Goal: Find specific page/section: Find specific page/section

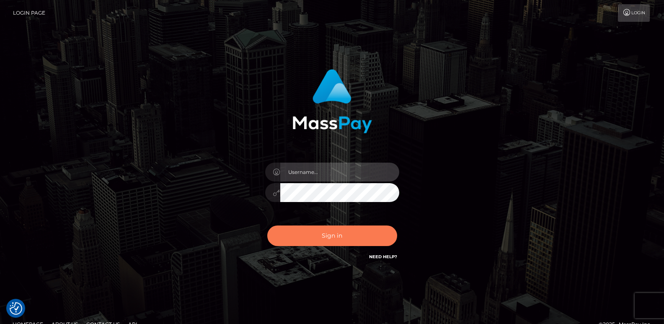
type input "[DOMAIN_NAME]"
click at [333, 230] on button "Sign in" at bounding box center [332, 235] width 130 height 21
type input "[DOMAIN_NAME]"
click at [304, 230] on button "Sign in" at bounding box center [332, 235] width 130 height 21
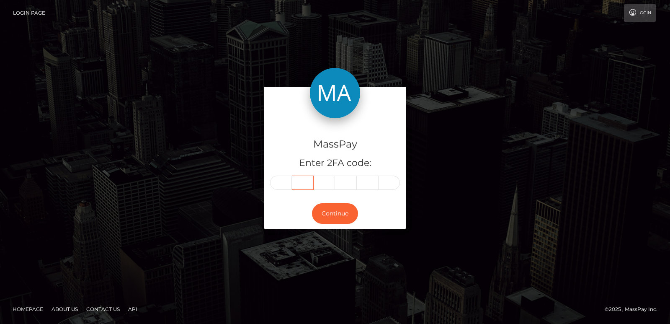
click at [294, 184] on input "text" at bounding box center [303, 183] width 22 height 14
click at [276, 183] on input "text" at bounding box center [281, 183] width 22 height 14
paste input "9"
type input "9"
type input "8"
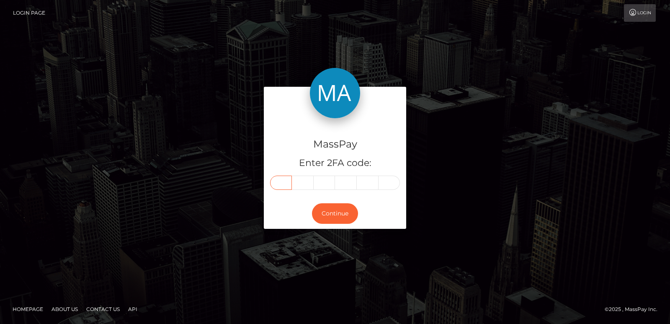
type input "3"
type input "7"
type input "6"
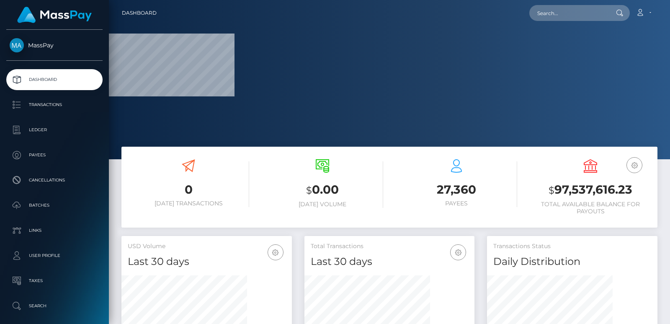
scroll to position [249, 170]
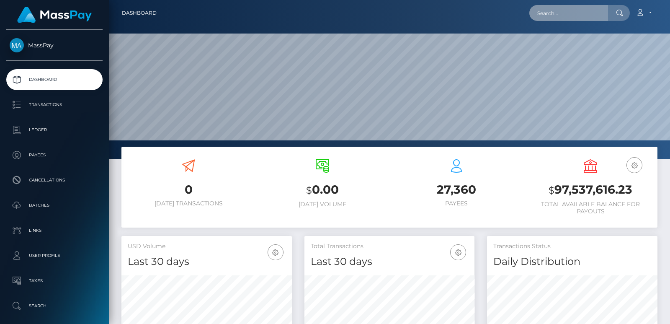
click at [541, 8] on input "text" at bounding box center [569, 13] width 79 height 16
paste input "drzzymarrox@gmail.com"
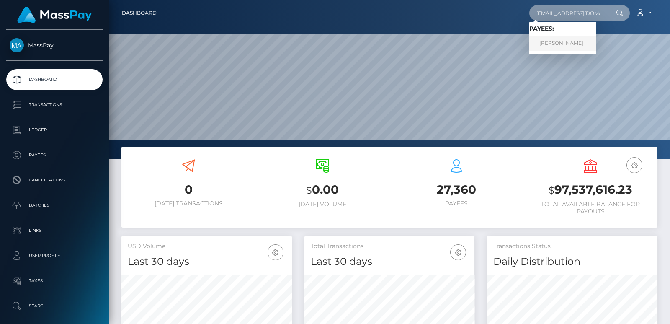
type input "drzzymarrox@gmail.com"
click at [567, 43] on link "MARWAN AAD ALI AL-QAYSI" at bounding box center [563, 43] width 67 height 15
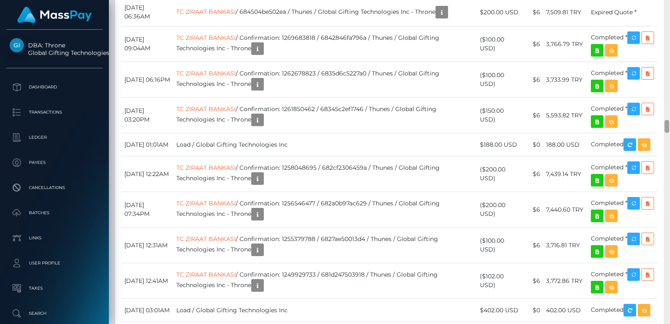
scroll to position [2916, 0]
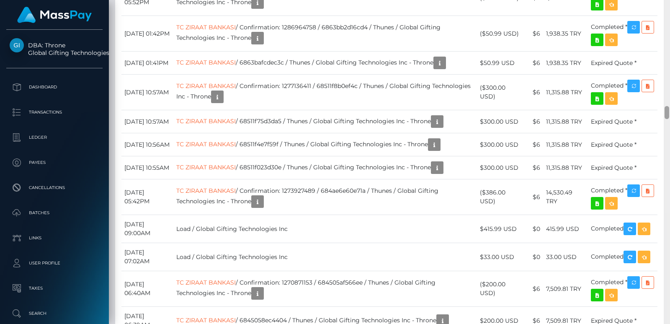
click at [668, 20] on div at bounding box center [667, 162] width 6 height 324
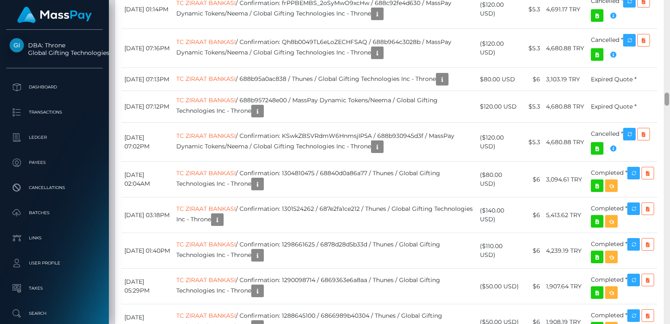
click at [668, 20] on div at bounding box center [667, 162] width 6 height 324
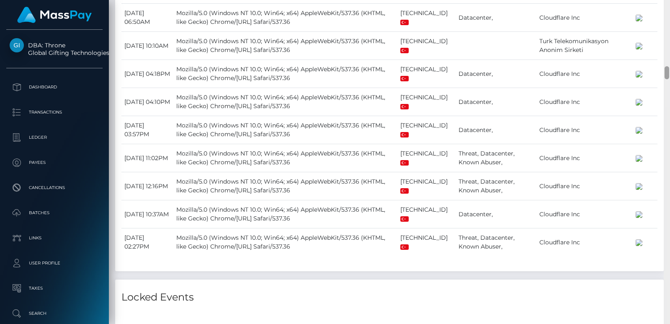
click at [668, 20] on div at bounding box center [667, 162] width 6 height 324
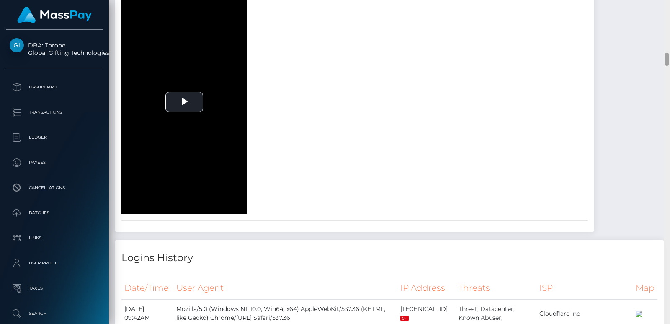
click at [668, 20] on div at bounding box center [667, 162] width 6 height 324
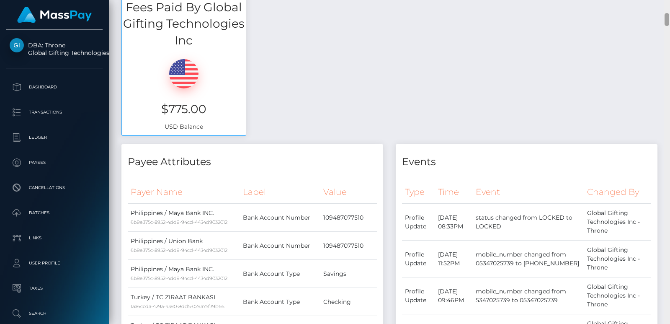
click at [668, 20] on div at bounding box center [667, 162] width 6 height 324
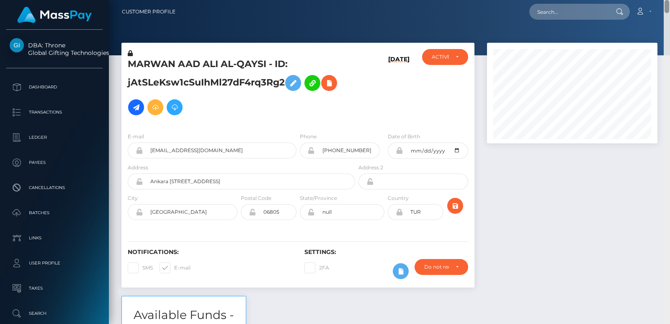
click at [667, 8] on div "Customer Profile Loading... Loading..." at bounding box center [389, 162] width 561 height 324
click at [156, 52] on div "MARWAN AAD ALI AL-QAYSI - ID: jAtSLeKsw1cSuIhMl27dF4rq3Rg2" at bounding box center [238, 87] width 235 height 77
click at [147, 62] on h5 "MARWAN AAD ALI AL-QAYSI - ID: jAtSLeKsw1cSuIhMl27dF4rq3Rg2" at bounding box center [239, 89] width 223 height 62
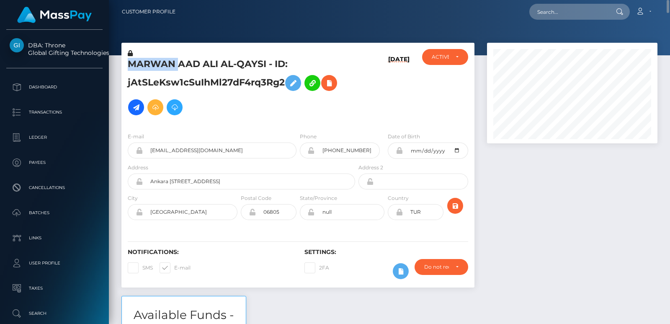
copy h5 "MARWAN"
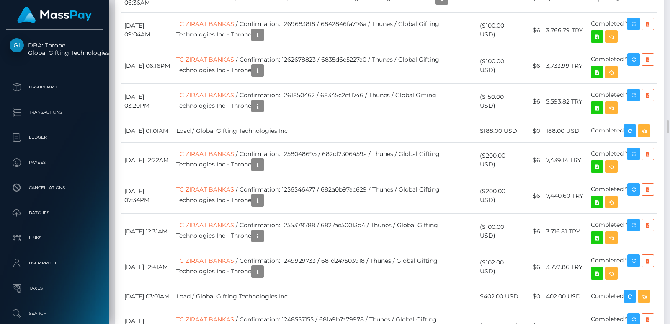
scroll to position [101, 170]
drag, startPoint x: 148, startPoint y: 195, endPoint x: 122, endPoint y: 194, distance: 26.0
drag, startPoint x: 150, startPoint y: 196, endPoint x: 124, endPoint y: 195, distance: 25.1
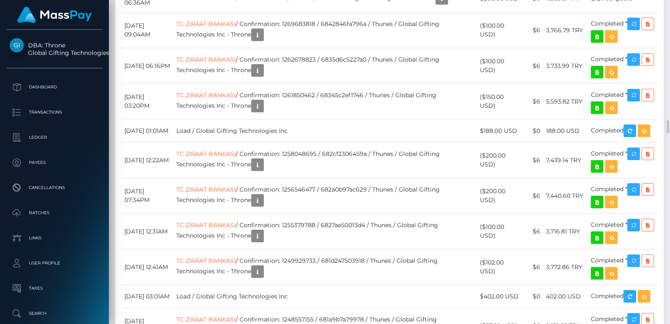
copy td "August 1"
drag, startPoint x: 143, startPoint y: 238, endPoint x: 123, endPoint y: 242, distance: 20.2
copy td "July 31"
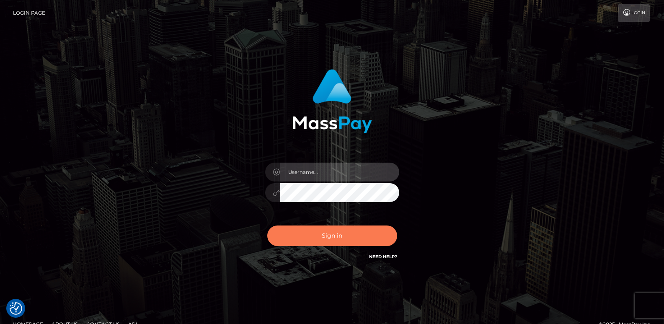
type input "[DOMAIN_NAME]"
click at [337, 236] on button "Sign in" at bounding box center [332, 235] width 130 height 21
type input "ts2.es"
click at [344, 234] on button "Sign in" at bounding box center [332, 235] width 130 height 21
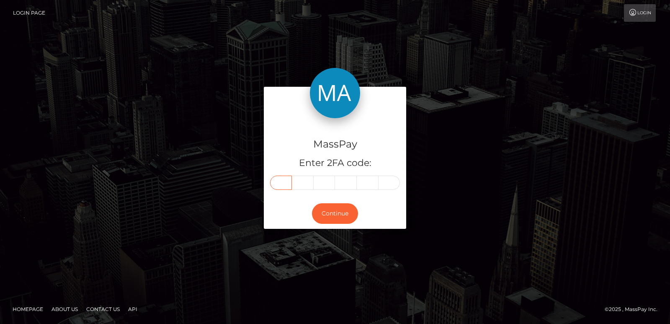
click at [286, 185] on input "text" at bounding box center [281, 183] width 22 height 14
paste input "4"
type input "4"
type input "7"
type input "1"
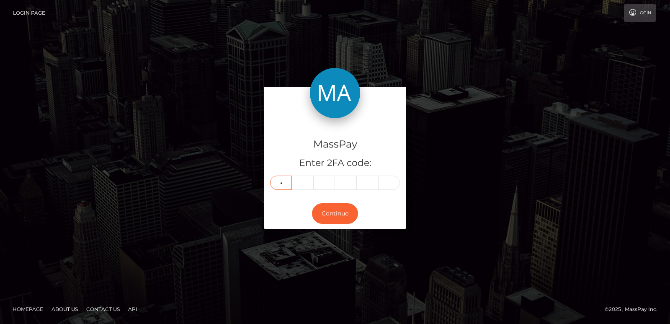
type input "5"
type input "8"
type input "9"
click at [337, 214] on button "Continue" at bounding box center [335, 213] width 46 height 21
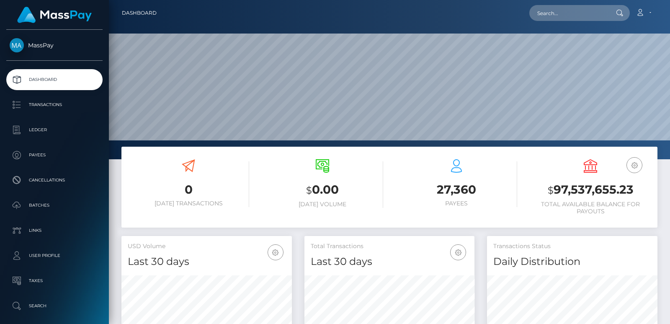
scroll to position [149, 170]
click at [548, 13] on input "text" at bounding box center [569, 13] width 79 height 16
paste input "inkkarma1@gmail.com"
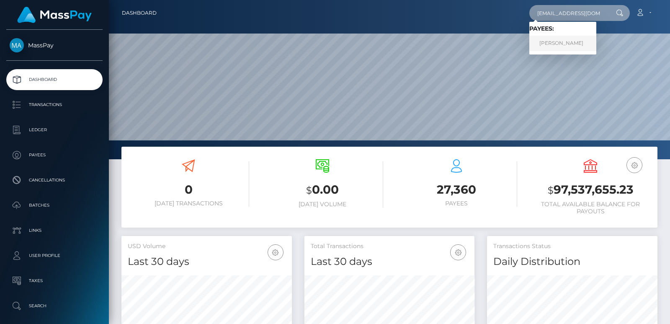
type input "inkkarma1@gmail.com"
click at [556, 46] on link "Kimberly Sabean" at bounding box center [563, 43] width 67 height 15
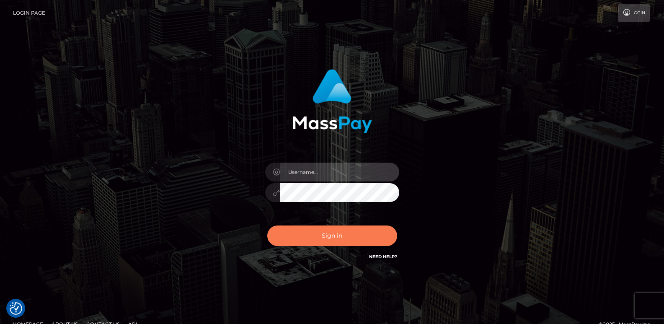
type input "[DOMAIN_NAME]"
click at [310, 235] on button "Sign in" at bounding box center [332, 235] width 130 height 21
type input "[DOMAIN_NAME]"
click at [306, 236] on button "Sign in" at bounding box center [332, 235] width 130 height 21
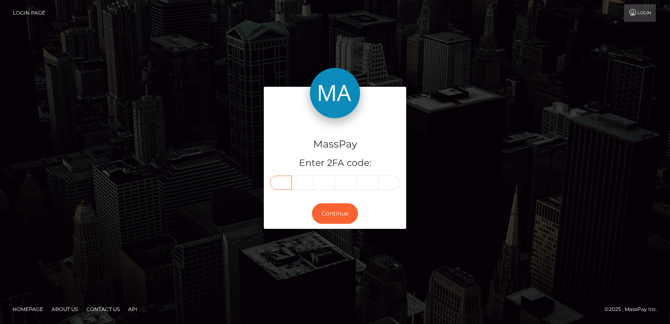
click at [287, 188] on input "text" at bounding box center [281, 183] width 22 height 14
paste input "7"
type input "7"
type input "6"
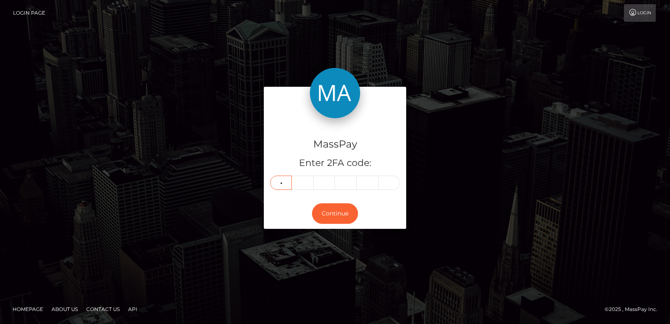
type input "3"
type input "7"
click at [331, 215] on button "Continue" at bounding box center [335, 213] width 46 height 21
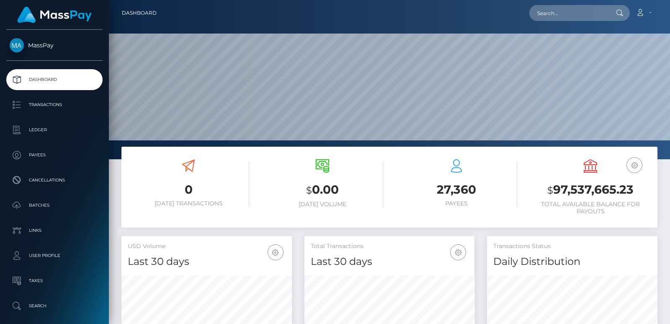
scroll to position [149, 170]
drag, startPoint x: 554, startPoint y: 3, endPoint x: 546, endPoint y: 17, distance: 16.9
click at [546, 17] on nav "Dashboard Loading... Loading... Account Edit Profile" at bounding box center [389, 13] width 561 height 26
click at [546, 17] on input "text" at bounding box center [569, 13] width 79 height 16
paste input "[EMAIL_ADDRESS][DOMAIN_NAME]"
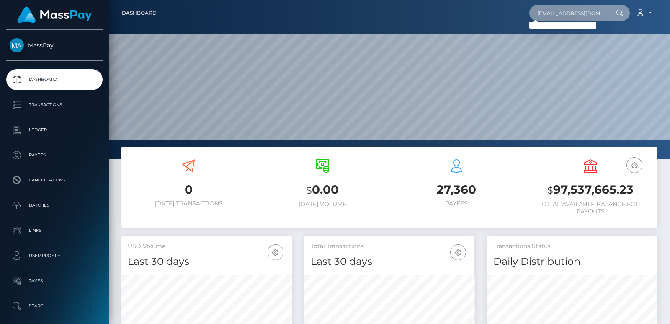
type input "[EMAIL_ADDRESS][DOMAIN_NAME]"
click at [542, 17] on input "[EMAIL_ADDRESS][DOMAIN_NAME]" at bounding box center [569, 13] width 79 height 16
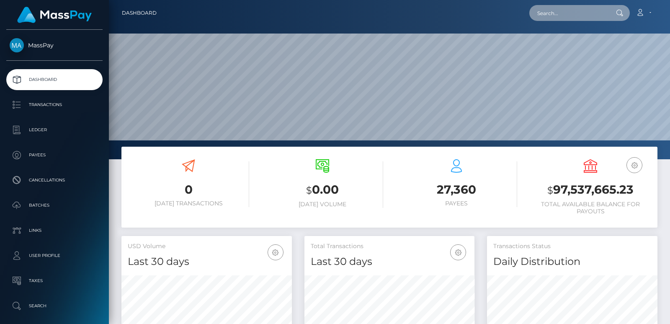
paste input "[EMAIL_ADDRESS][DOMAIN_NAME]"
type input "[EMAIL_ADDRESS][DOMAIN_NAME]"
